Goal: Transaction & Acquisition: Purchase product/service

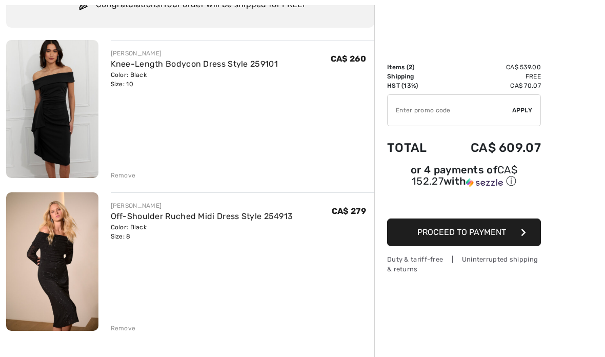
click at [554, 40] on div "Order Summary Details Items ( 2 ) CA$ 539.00 Promo code CA$ 0.00 Shipping Free …" at bounding box center [489, 280] width 231 height 649
click at [124, 328] on div "Remove" at bounding box center [123, 328] width 25 height 9
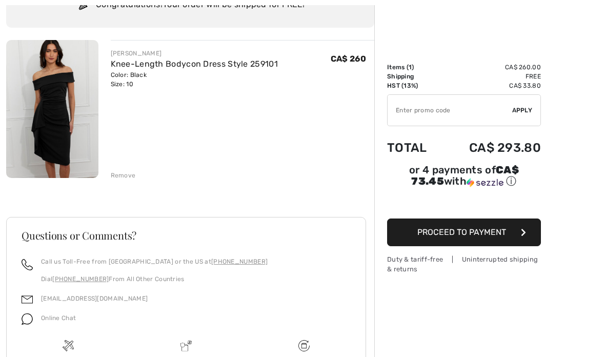
click at [460, 237] on span "Proceed to Payment" at bounding box center [461, 232] width 89 height 10
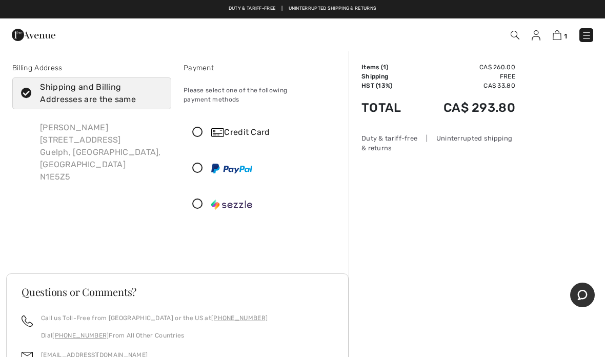
click at [199, 128] on icon at bounding box center [197, 132] width 27 height 11
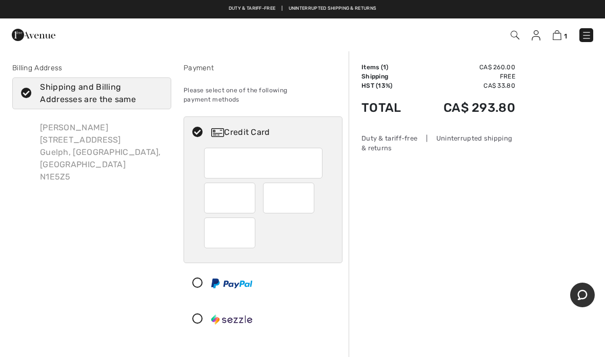
click at [384, 190] on div "Order Summary Details Items ( 1 ) CA$ 260.00 Promo code CA$ 0.00 Shipping Free …" at bounding box center [477, 350] width 256 height 600
click at [552, 86] on div "Order Summary Details Items ( 1 ) CA$ 260.00 Promo code CA$ 0.00 Shipping Free …" at bounding box center [477, 350] width 256 height 600
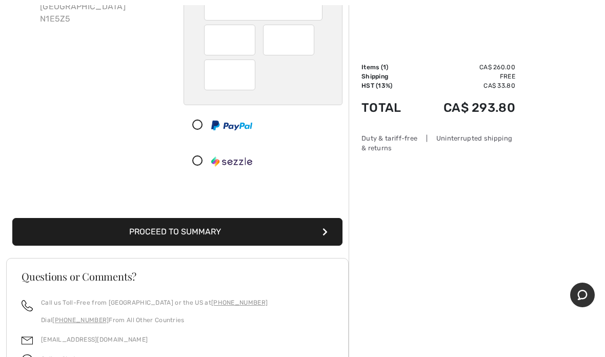
scroll to position [159, 0]
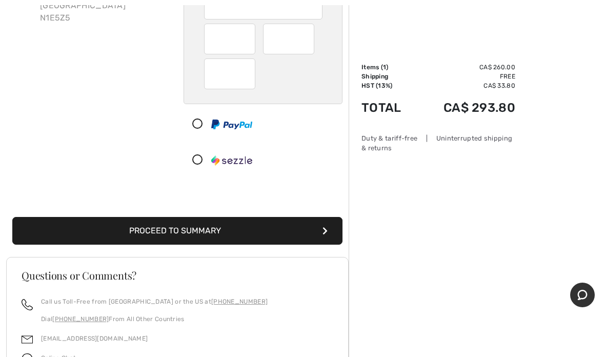
click at [147, 220] on button "Proceed to Summary" at bounding box center [177, 231] width 330 height 28
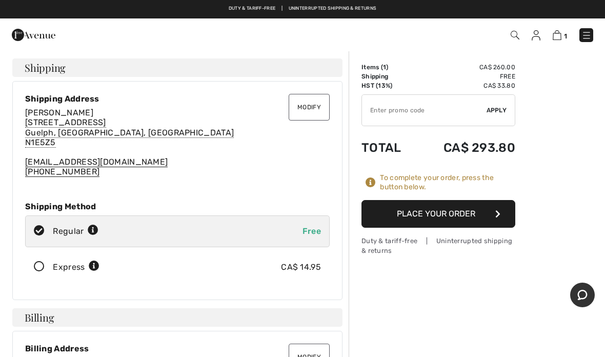
click at [214, 184] on div "Modify Shipping Address Lisa Sanvido 47 Eramosa Crescent Guelph, ON, CA N1E5Z5 …" at bounding box center [177, 190] width 330 height 219
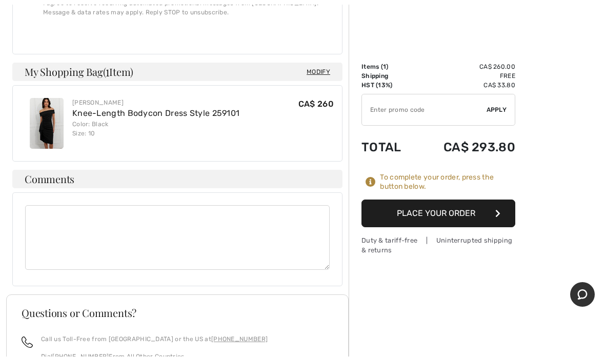
scroll to position [840, 0]
click at [421, 220] on button "Place Your Order" at bounding box center [438, 214] width 154 height 28
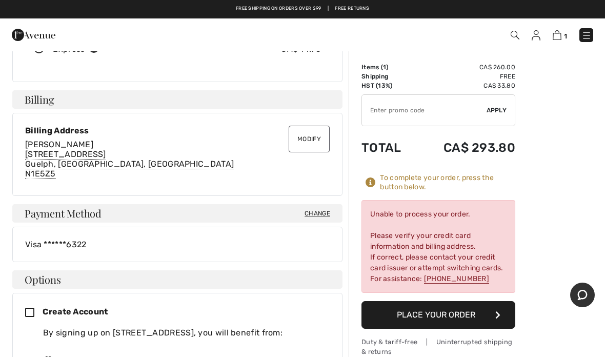
scroll to position [217, 0]
click at [402, 310] on button "Place Your Order" at bounding box center [438, 315] width 154 height 28
click at [317, 213] on span "Change" at bounding box center [318, 213] width 26 height 9
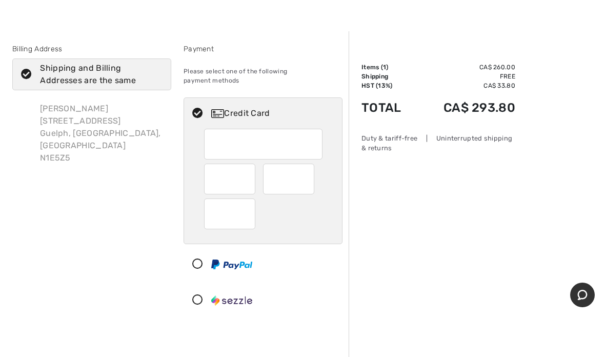
click at [474, 236] on div "Order Summary Details Items ( 1 ) CA$ 260.00 Promo code CA$ 0.00 Shipping Free …" at bounding box center [477, 331] width 256 height 600
click at [374, 184] on div "Order Summary Details Items ( 1 ) CA$ 260.00 Promo code CA$ 0.00 Shipping Free …" at bounding box center [477, 331] width 256 height 600
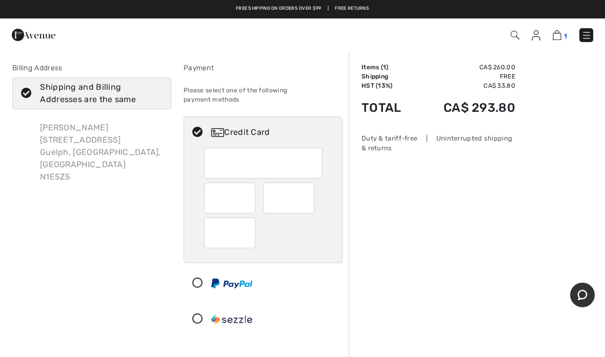
click at [559, 37] on img at bounding box center [557, 35] width 9 height 10
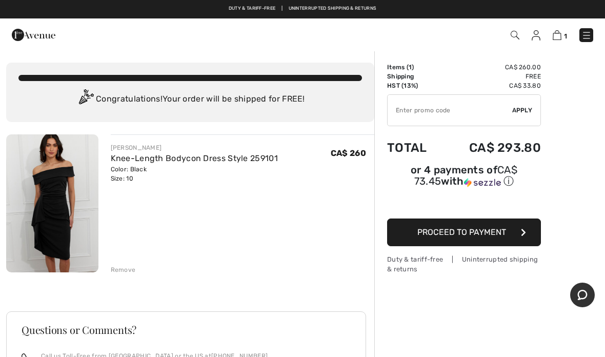
click at [132, 164] on div "Knee-Length Bodycon Dress Style 259101" at bounding box center [194, 158] width 167 height 12
click at [131, 153] on link "Knee-Length Bodycon Dress Style 259101" at bounding box center [194, 158] width 167 height 10
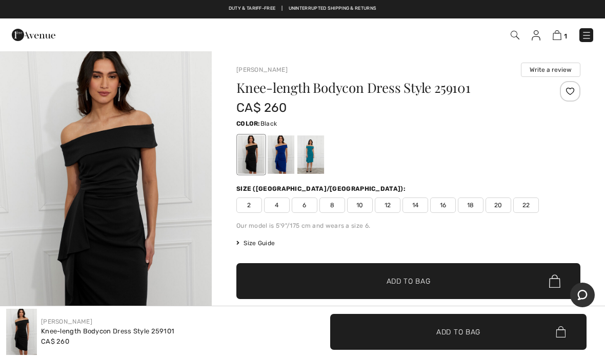
click at [445, 164] on div at bounding box center [408, 154] width 344 height 43
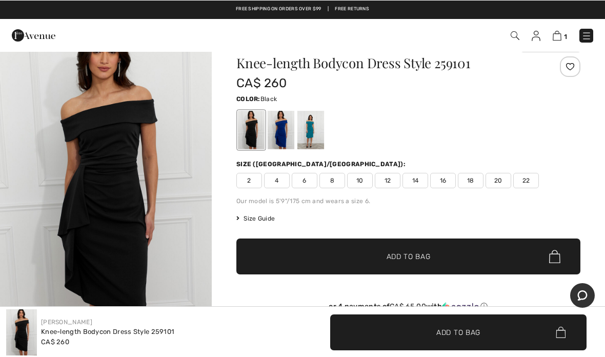
scroll to position [25, 0]
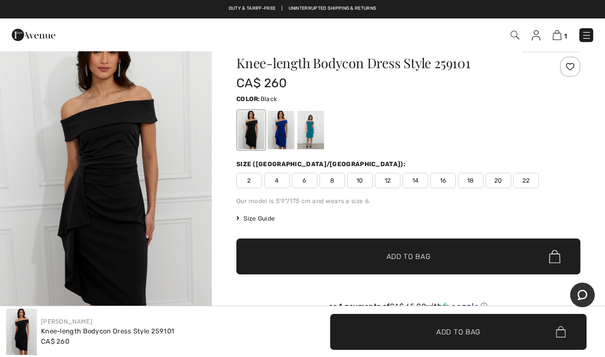
click at [255, 217] on span "Size Guide" at bounding box center [255, 218] width 38 height 9
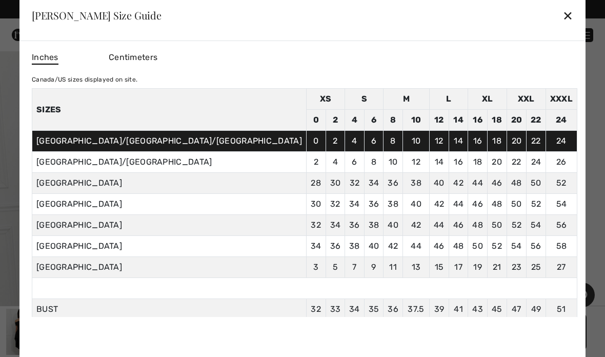
click at [562, 21] on div "✕" at bounding box center [567, 16] width 11 height 22
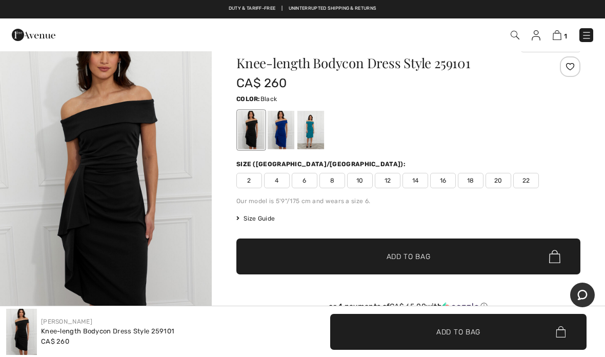
click at [558, 41] on span "1" at bounding box center [426, 35] width 333 height 14
click at [561, 37] on img at bounding box center [557, 35] width 9 height 10
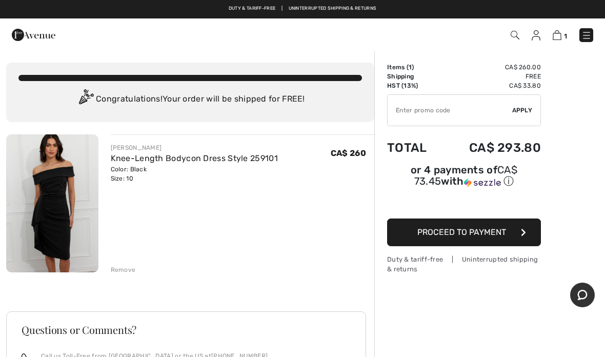
click at [436, 231] on span "Proceed to Payment" at bounding box center [461, 232] width 89 height 10
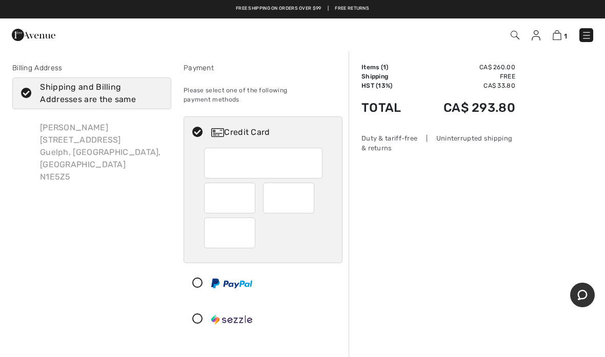
click at [354, 240] on div "Order Summary Details Items ( 1 ) CA$ 260.00 Promo code CA$ 0.00 Shipping Free …" at bounding box center [477, 350] width 256 height 600
click at [305, 275] on div at bounding box center [259, 283] width 150 height 31
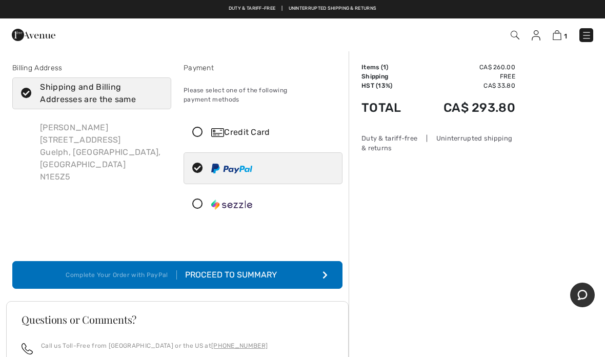
click at [247, 126] on div "Credit Card" at bounding box center [273, 132] width 124 height 12
radio input "true"
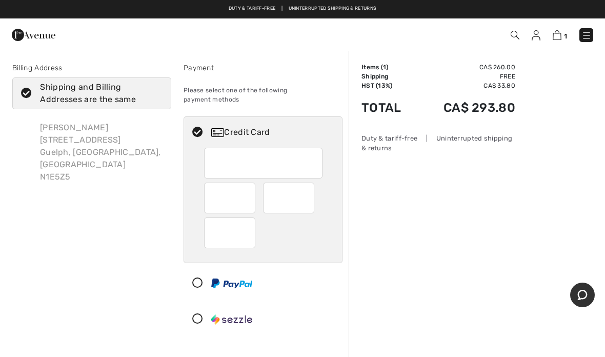
click at [460, 190] on div "Order Summary Details Items ( 1 ) CA$ 260.00 Promo code CA$ 0.00 Shipping Free …" at bounding box center [477, 350] width 256 height 600
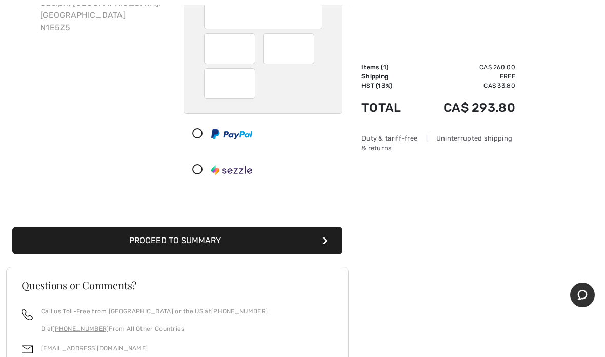
scroll to position [150, 0]
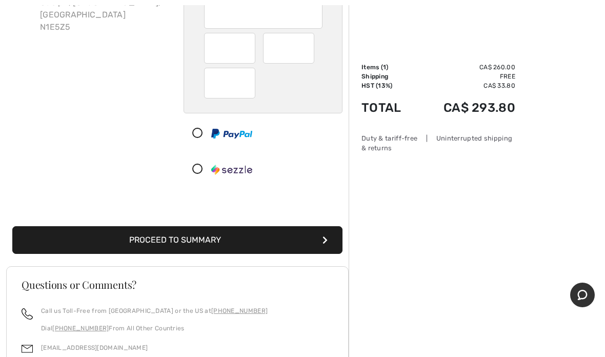
click at [267, 236] on button "Proceed to Summary" at bounding box center [177, 240] width 330 height 28
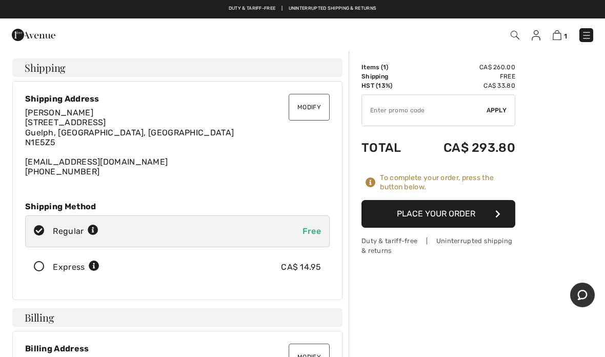
click at [439, 211] on button "Place Your Order" at bounding box center [438, 214] width 154 height 28
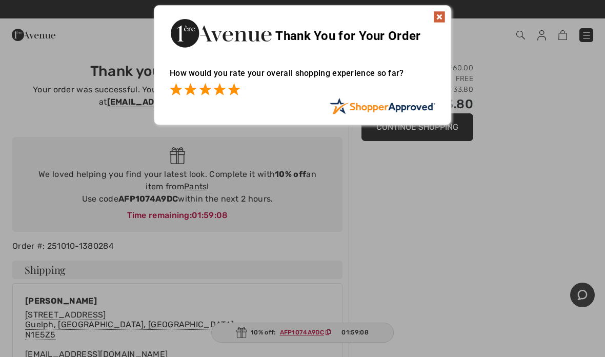
click at [233, 88] on span at bounding box center [234, 89] width 12 height 12
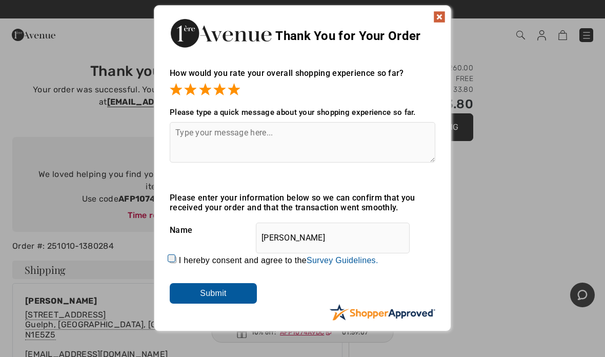
click at [216, 296] on input "Submit" at bounding box center [213, 293] width 87 height 21
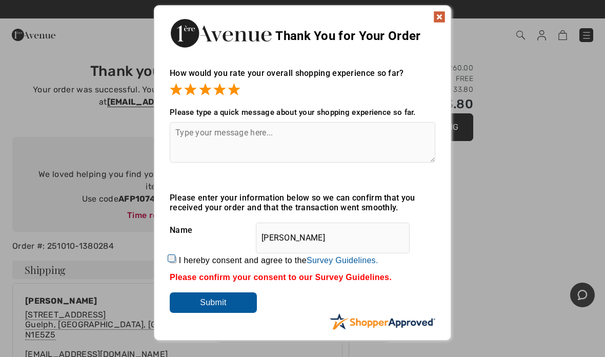
click at [442, 16] on img at bounding box center [439, 17] width 12 height 12
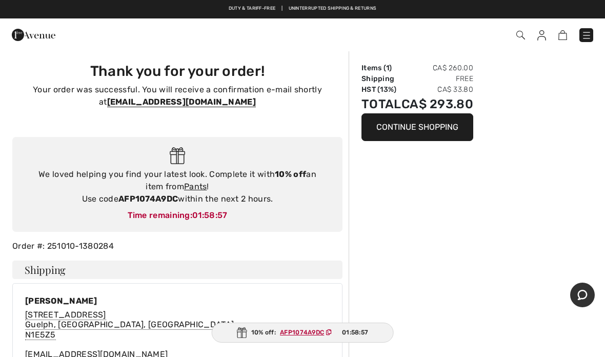
click at [341, 199] on div "We loved helping you find your latest look. Complete it with 10% off an item fr…" at bounding box center [177, 184] width 330 height 95
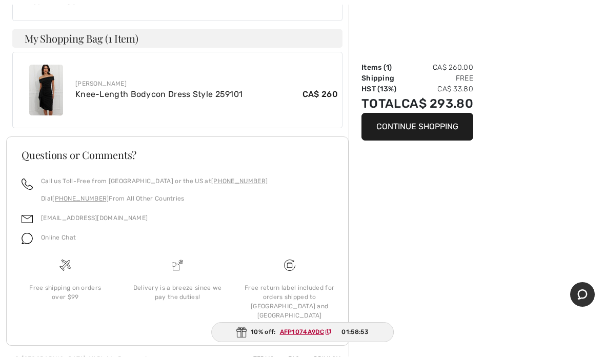
scroll to position [535, 0]
